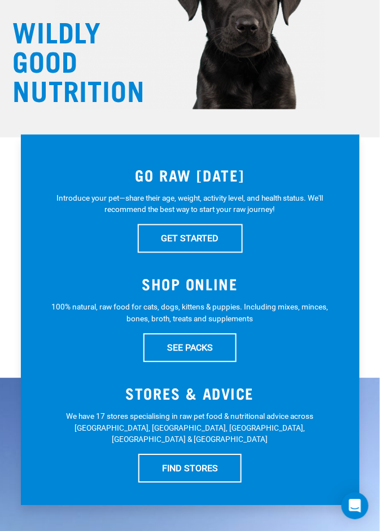
scroll to position [104, 0]
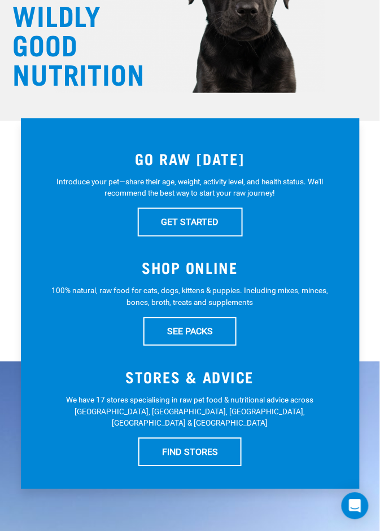
click at [235, 273] on h3 "SHOP ONLINE" at bounding box center [189, 268] width 293 height 17
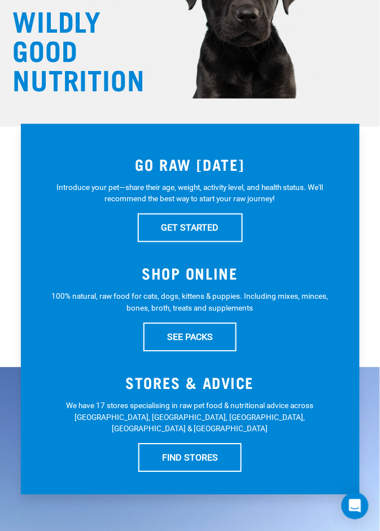
scroll to position [0, 0]
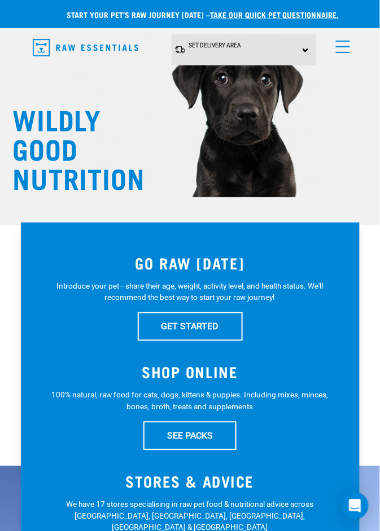
click at [214, 45] on span "Set Delivery Area" at bounding box center [214, 45] width 52 height 6
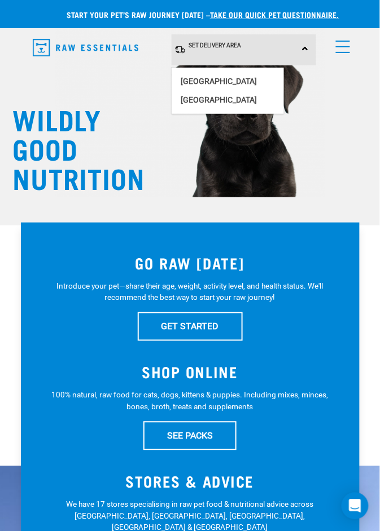
click at [194, 77] on link "[GEOGRAPHIC_DATA]" at bounding box center [228, 81] width 112 height 19
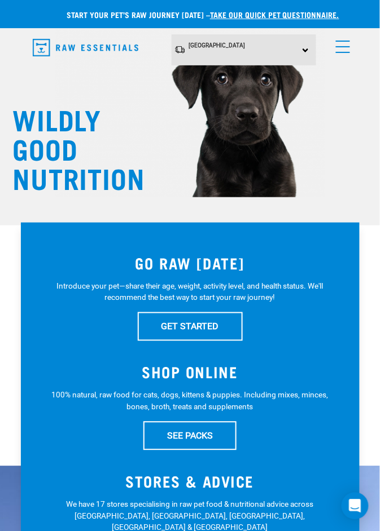
click at [348, 48] on link "menu" at bounding box center [340, 44] width 20 height 20
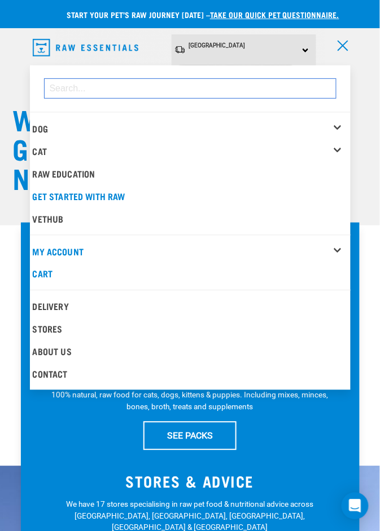
click at [61, 89] on input "dropdown navigation" at bounding box center [190, 88] width 292 height 20
type input "Hypoallergenic"
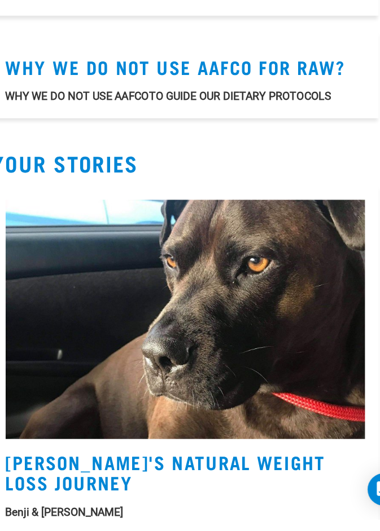
scroll to position [610, 0]
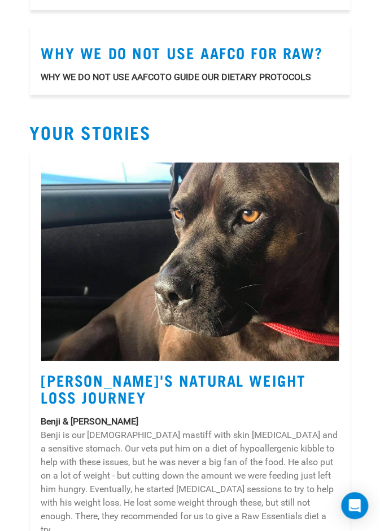
click at [59, 266] on img at bounding box center [190, 262] width 298 height 199
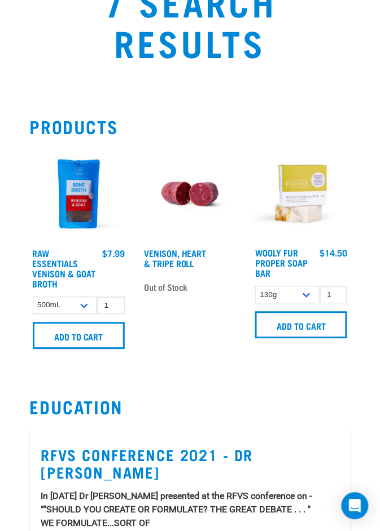
scroll to position [104, 0]
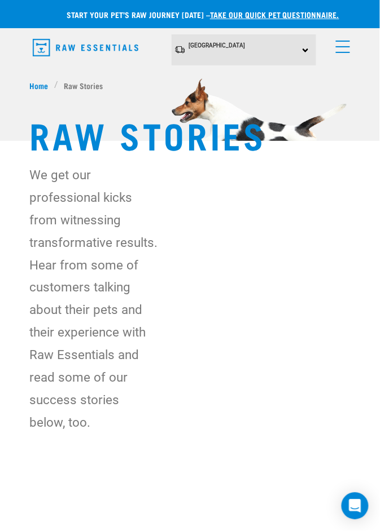
click at [344, 45] on link "menu" at bounding box center [340, 44] width 20 height 20
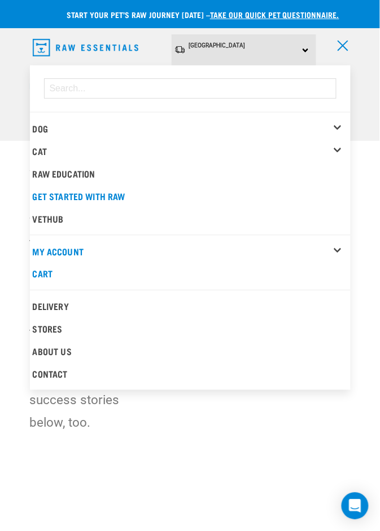
click at [36, 126] on link "Dog" at bounding box center [40, 128] width 15 height 5
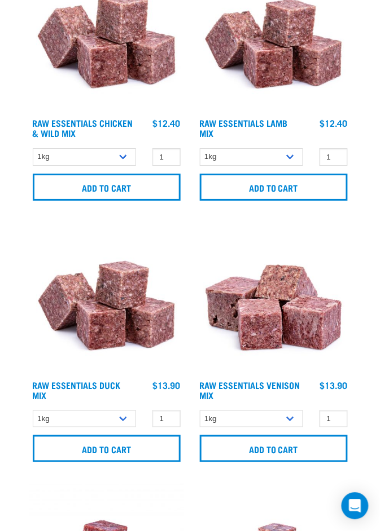
scroll to position [1507, 0]
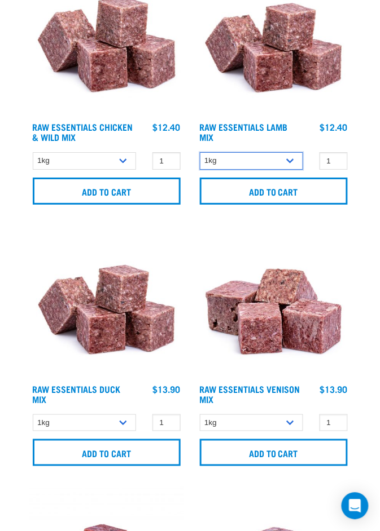
click at [292, 153] on select "1kg 3kg Bulk (10kg)" at bounding box center [251, 160] width 103 height 17
click at [295, 160] on select "1kg 3kg Bulk (10kg)" at bounding box center [251, 160] width 103 height 17
select select "24"
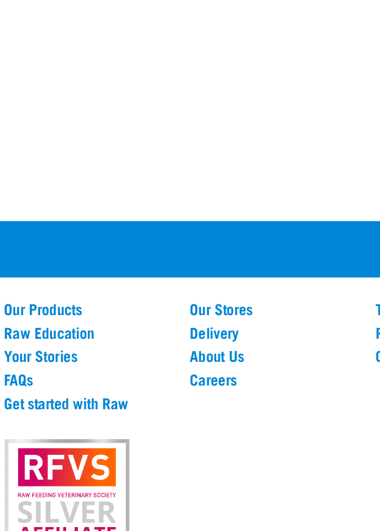
scroll to position [4717, 0]
